Goal: Task Accomplishment & Management: Manage account settings

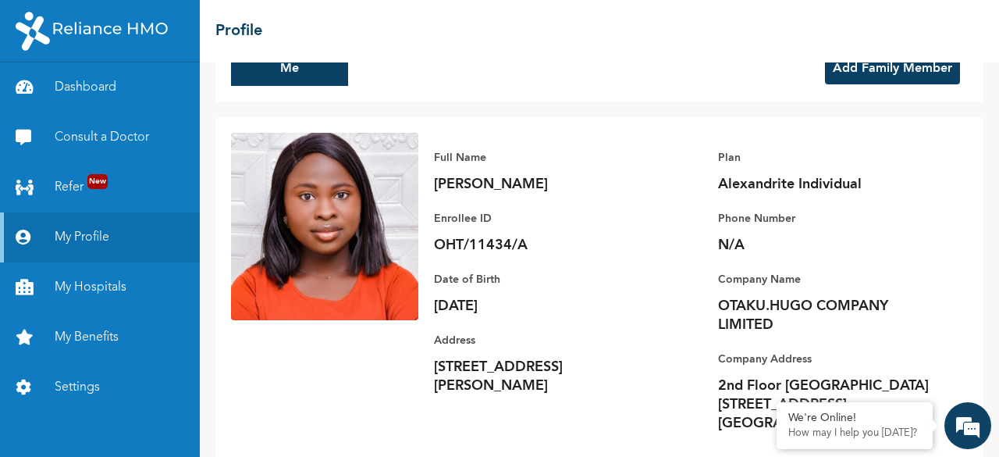
scroll to position [80, 0]
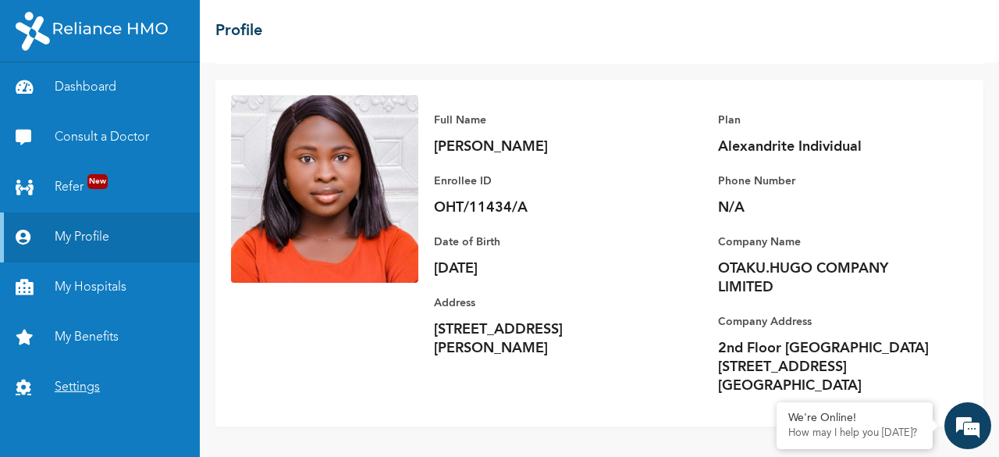
click at [80, 383] on link "Settings" at bounding box center [100, 387] width 200 height 50
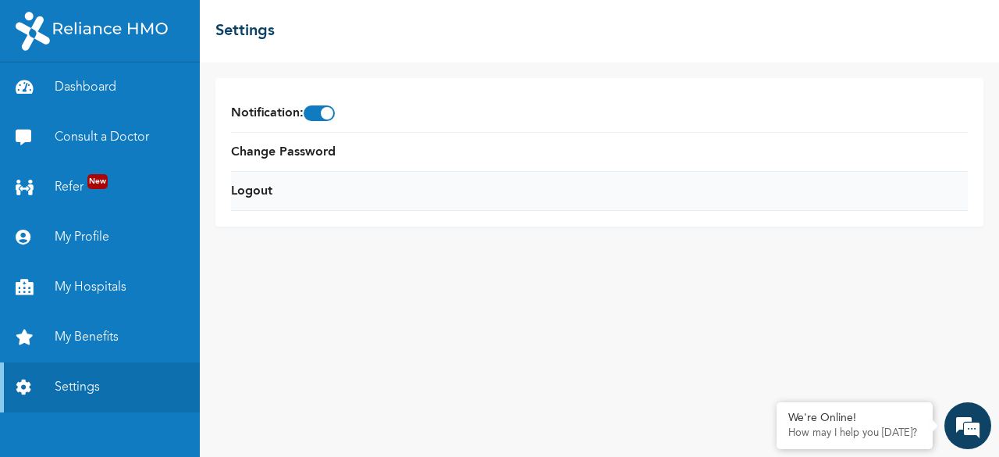
click at [362, 199] on li "Logout" at bounding box center [599, 191] width 737 height 39
click at [493, 204] on li "Logout" at bounding box center [599, 191] width 737 height 39
click at [493, 188] on li "Logout" at bounding box center [599, 191] width 737 height 39
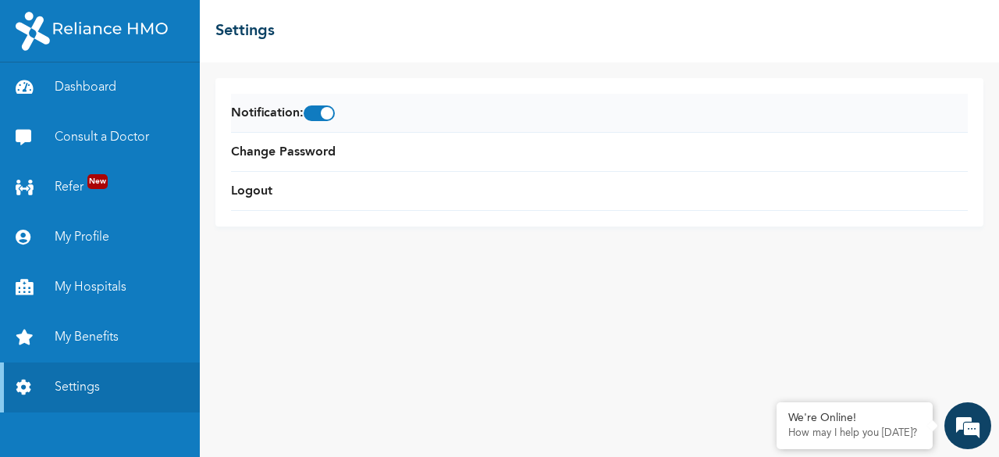
click at [493, 110] on li "Notification :" at bounding box center [599, 113] width 737 height 39
click at [493, 199] on li "Logout" at bounding box center [599, 191] width 737 height 39
click at [493, 186] on li "Logout" at bounding box center [599, 191] width 737 height 39
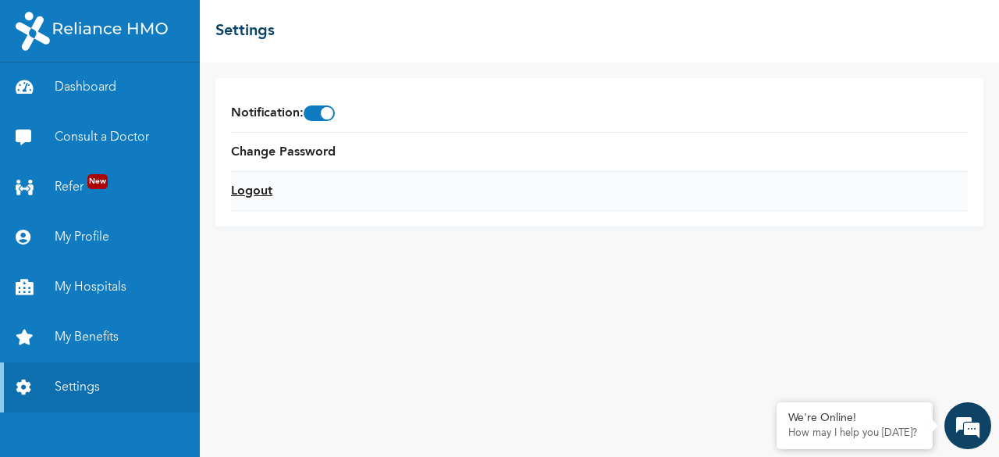
click at [269, 191] on link "Logout" at bounding box center [251, 191] width 41 height 19
